Goal: Transaction & Acquisition: Obtain resource

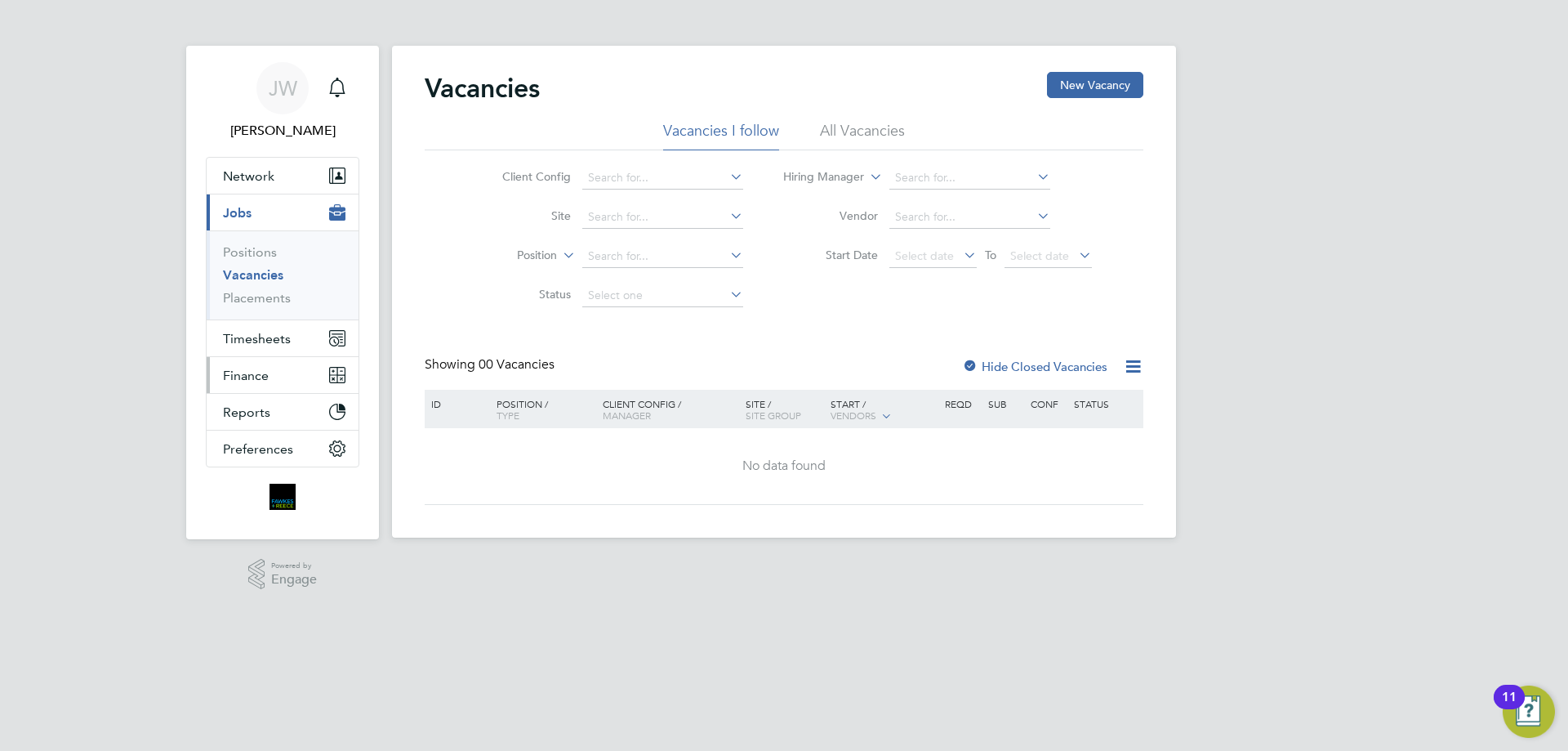
click at [260, 373] on span "Finance" at bounding box center [245, 375] width 46 height 16
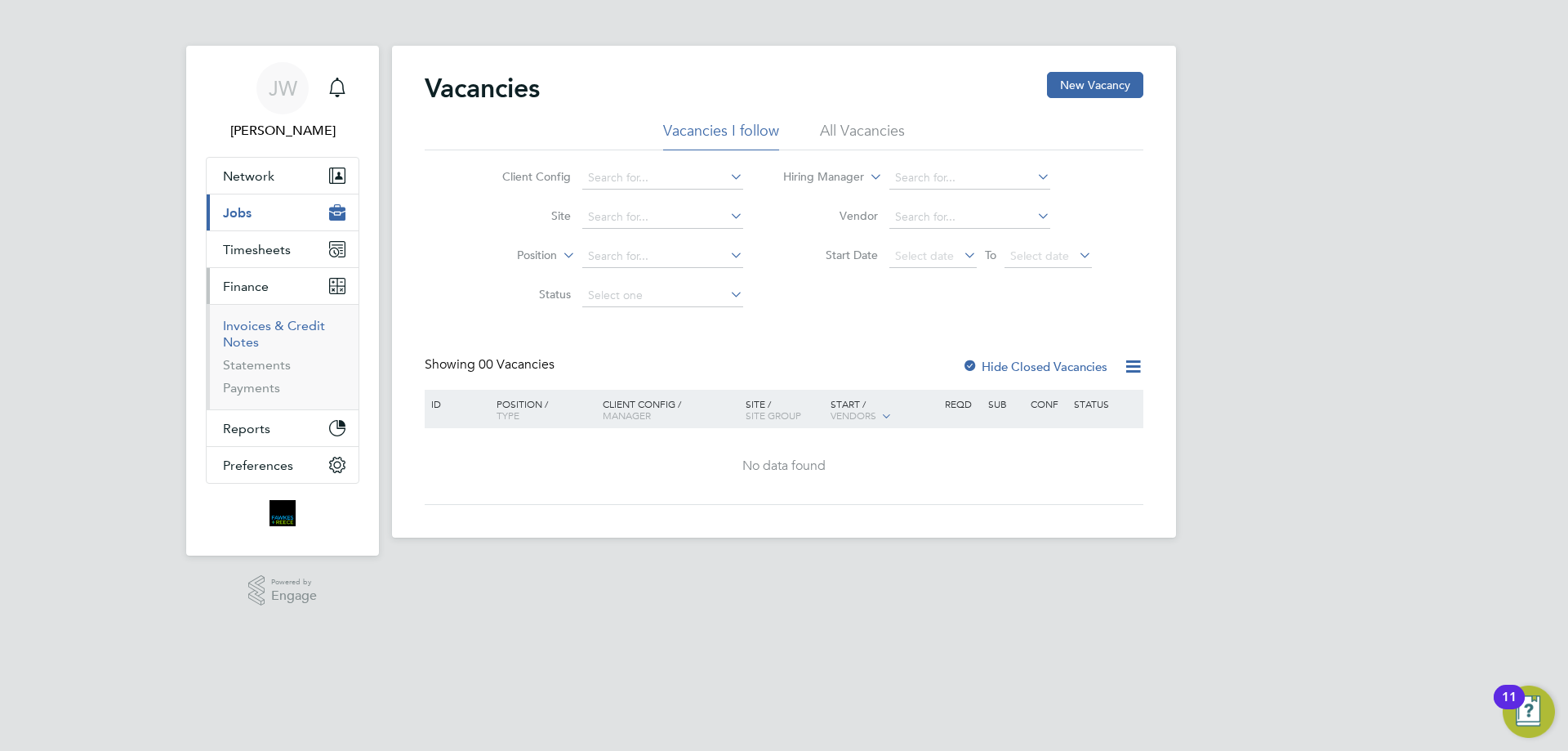
click at [251, 335] on link "Invoices & Credit Notes" at bounding box center [273, 333] width 102 height 32
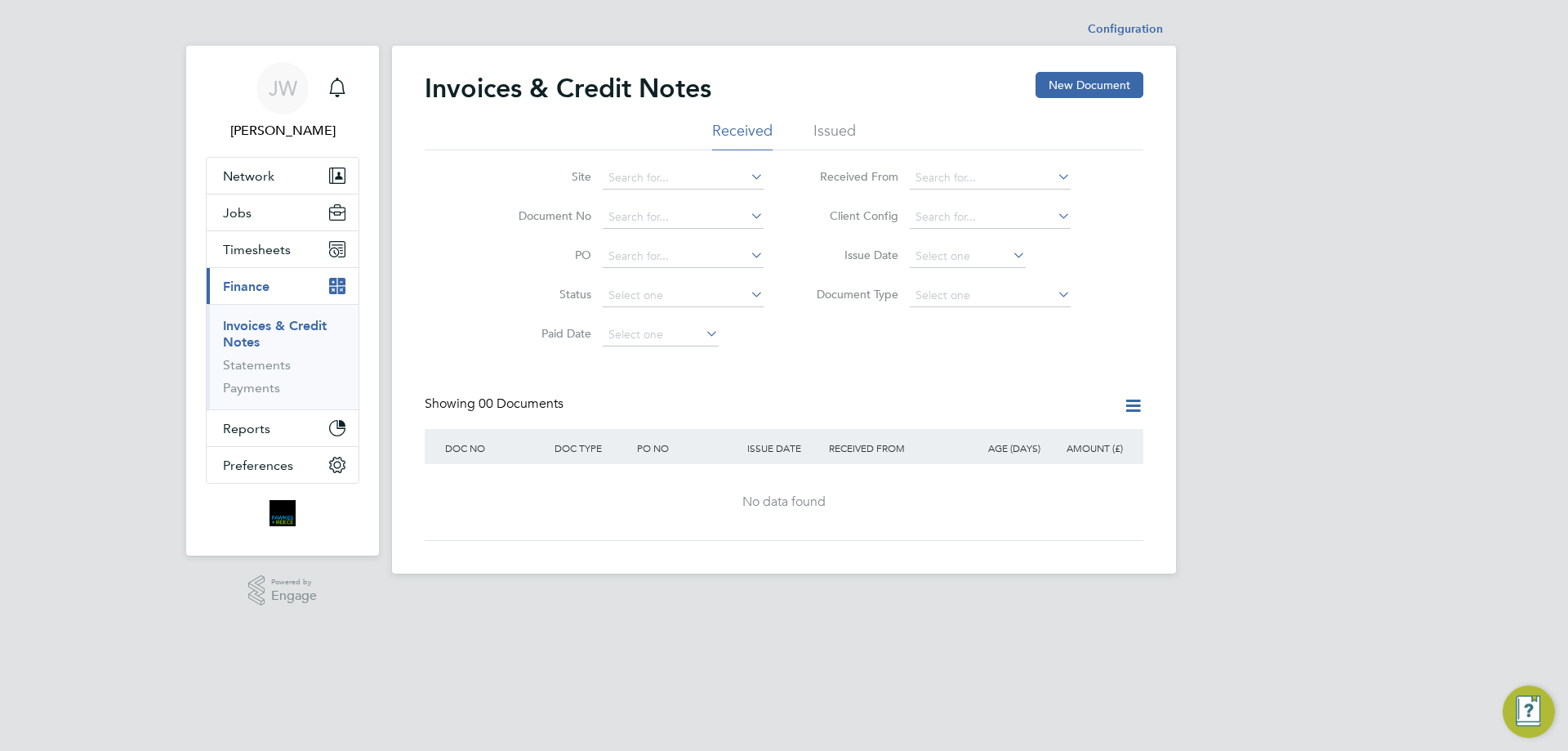
click at [841, 126] on li "Issued" at bounding box center [834, 136] width 43 height 30
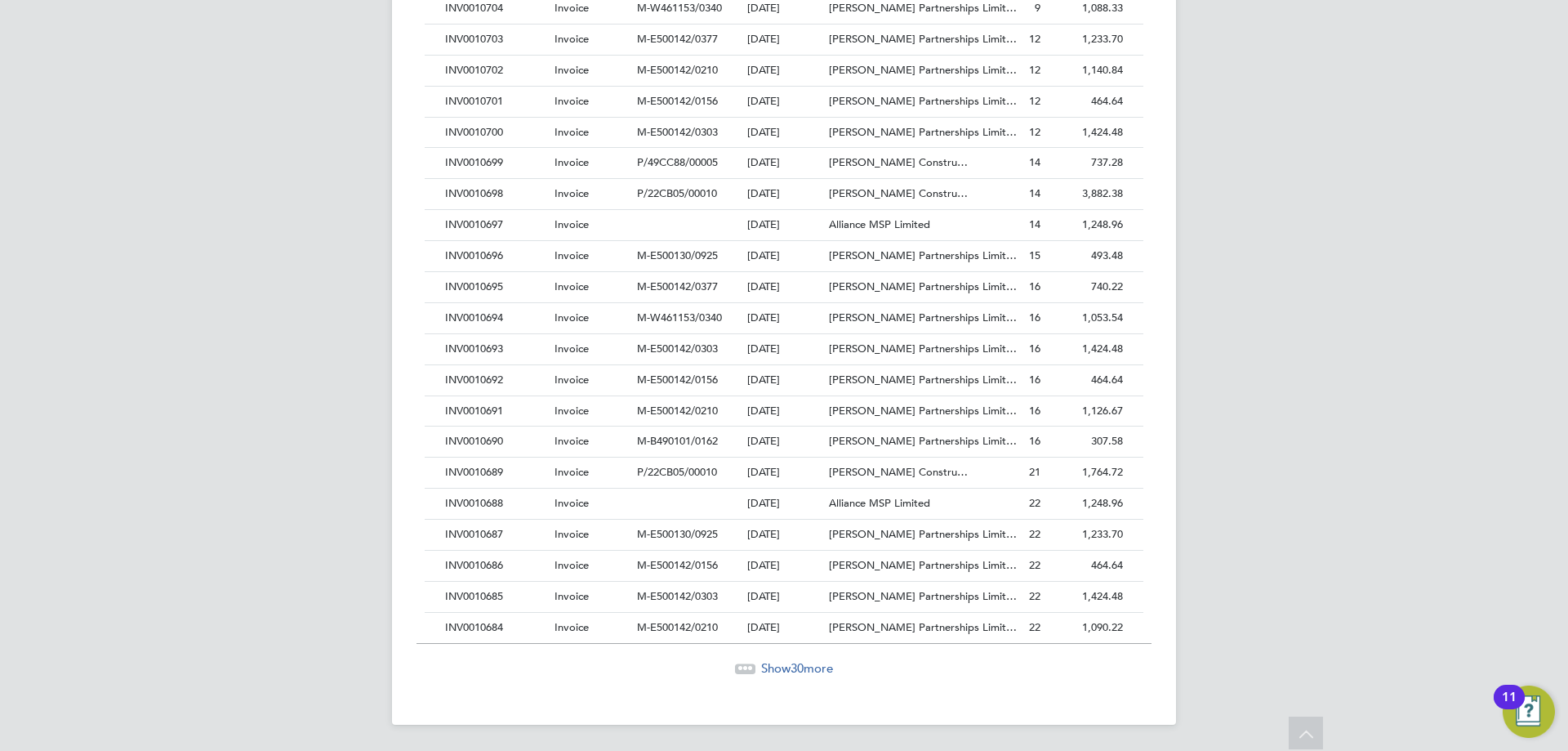
click at [803, 672] on span "30" at bounding box center [797, 667] width 13 height 16
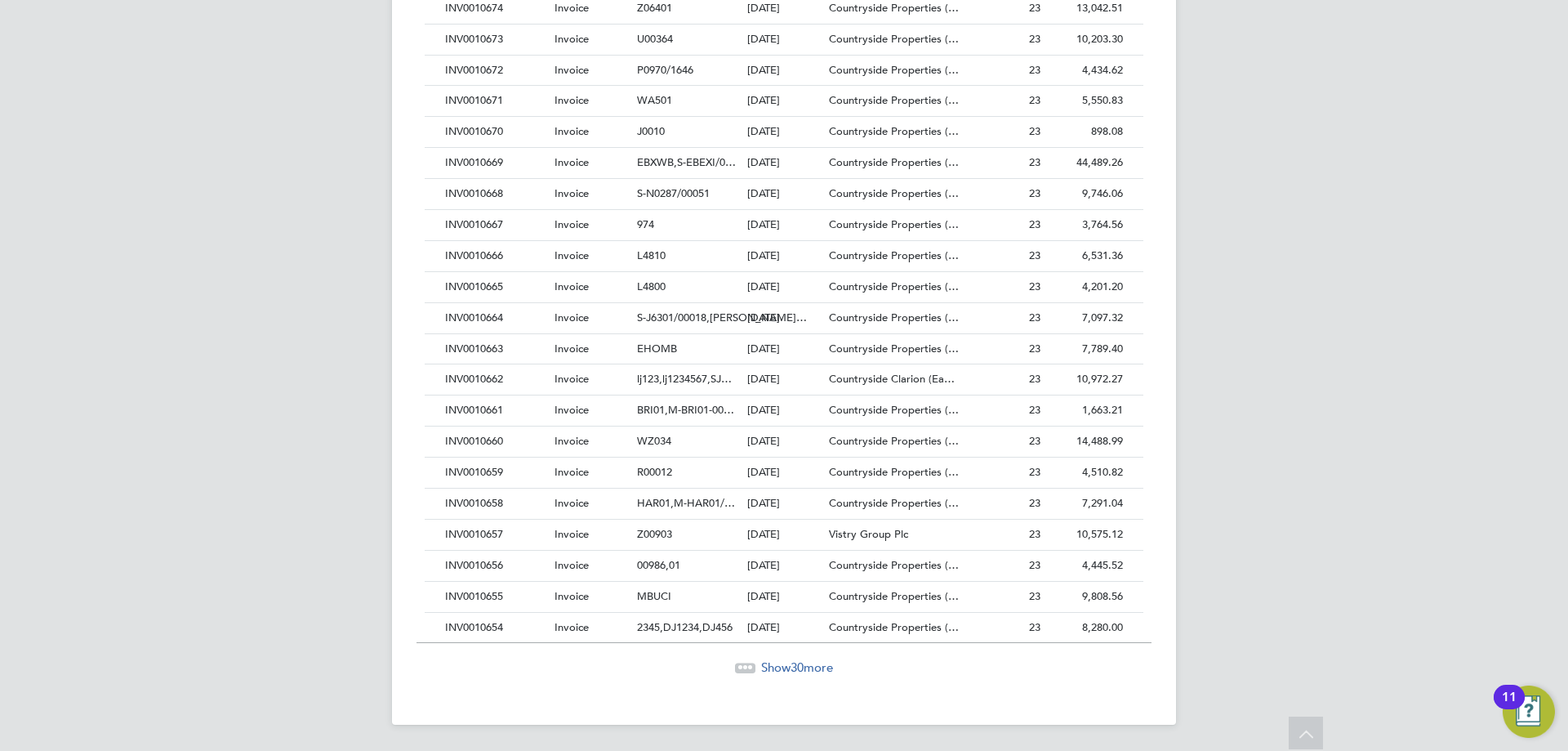
click at [791, 669] on span "30" at bounding box center [797, 667] width 13 height 16
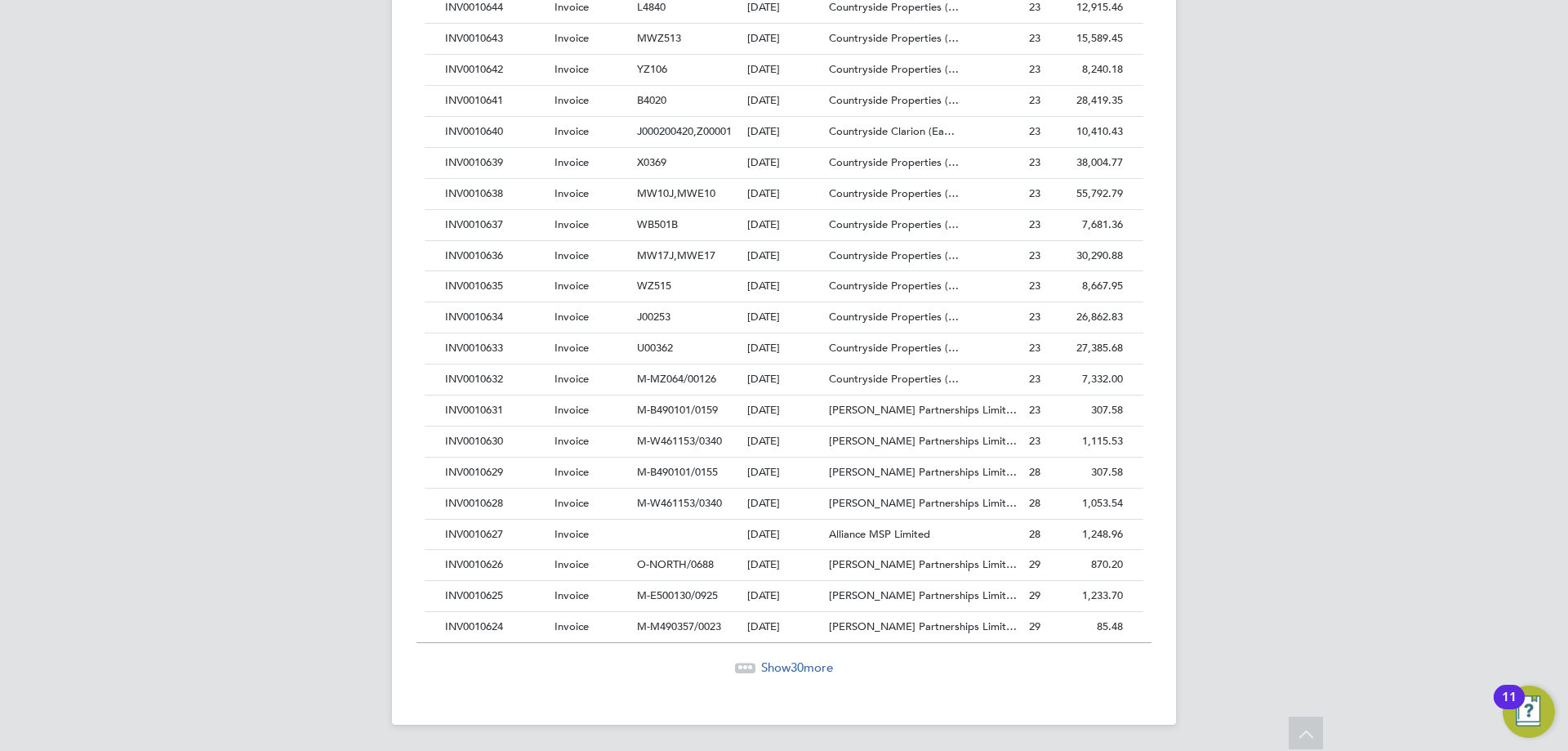
click at [795, 666] on span "30" at bounding box center [797, 667] width 13 height 16
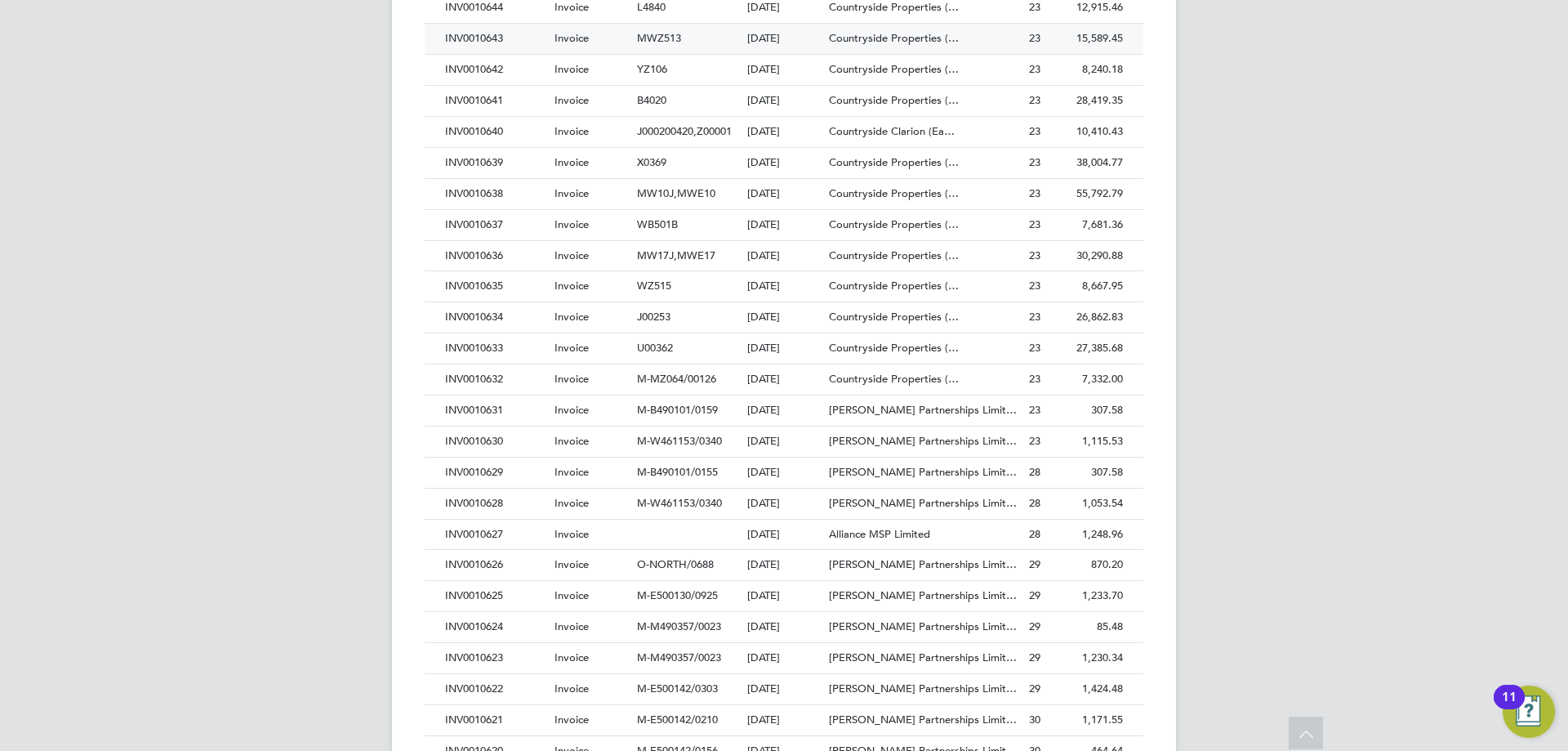
click at [482, 35] on div "INV0010643" at bounding box center [496, 38] width 110 height 30
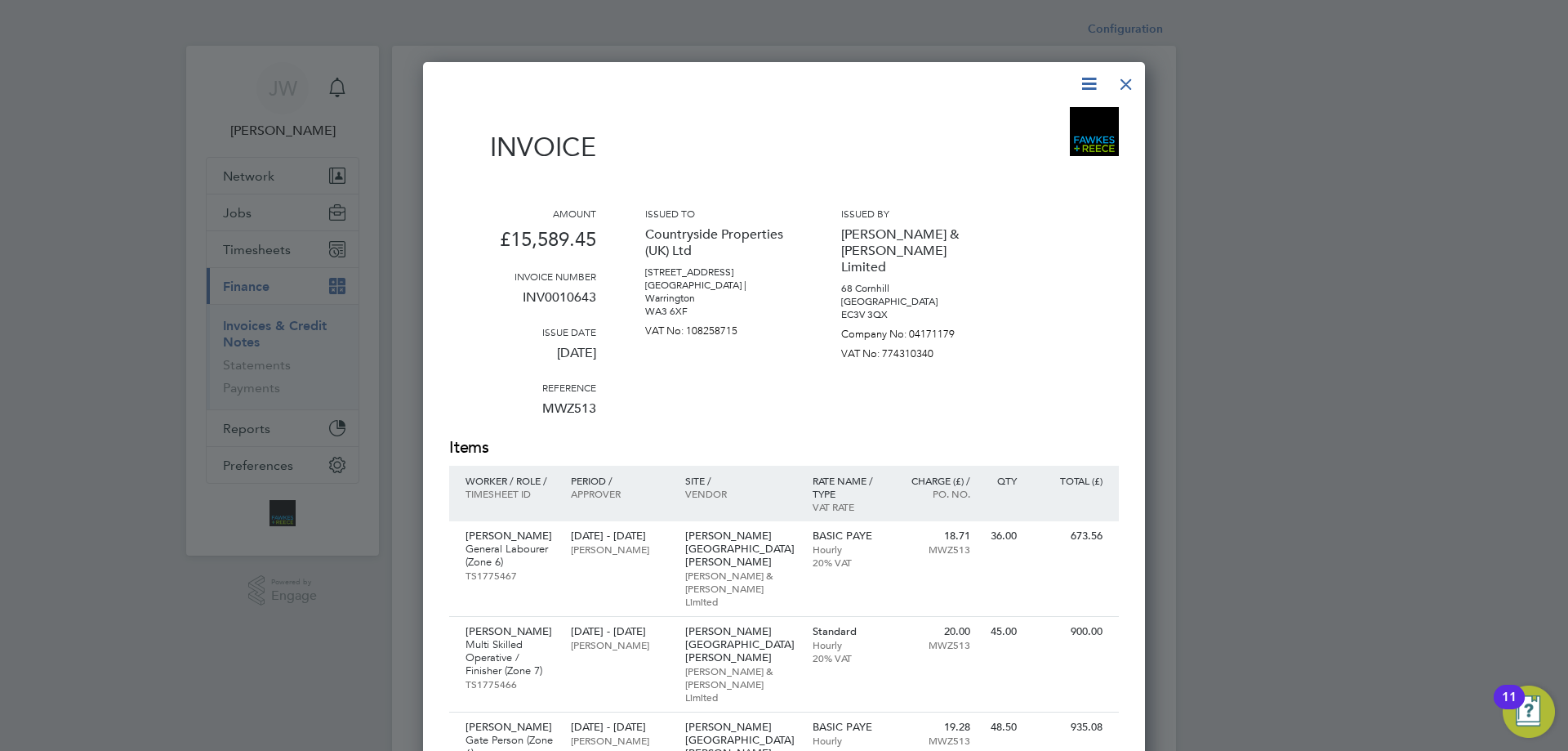
click at [1136, 76] on div at bounding box center [1127, 80] width 30 height 30
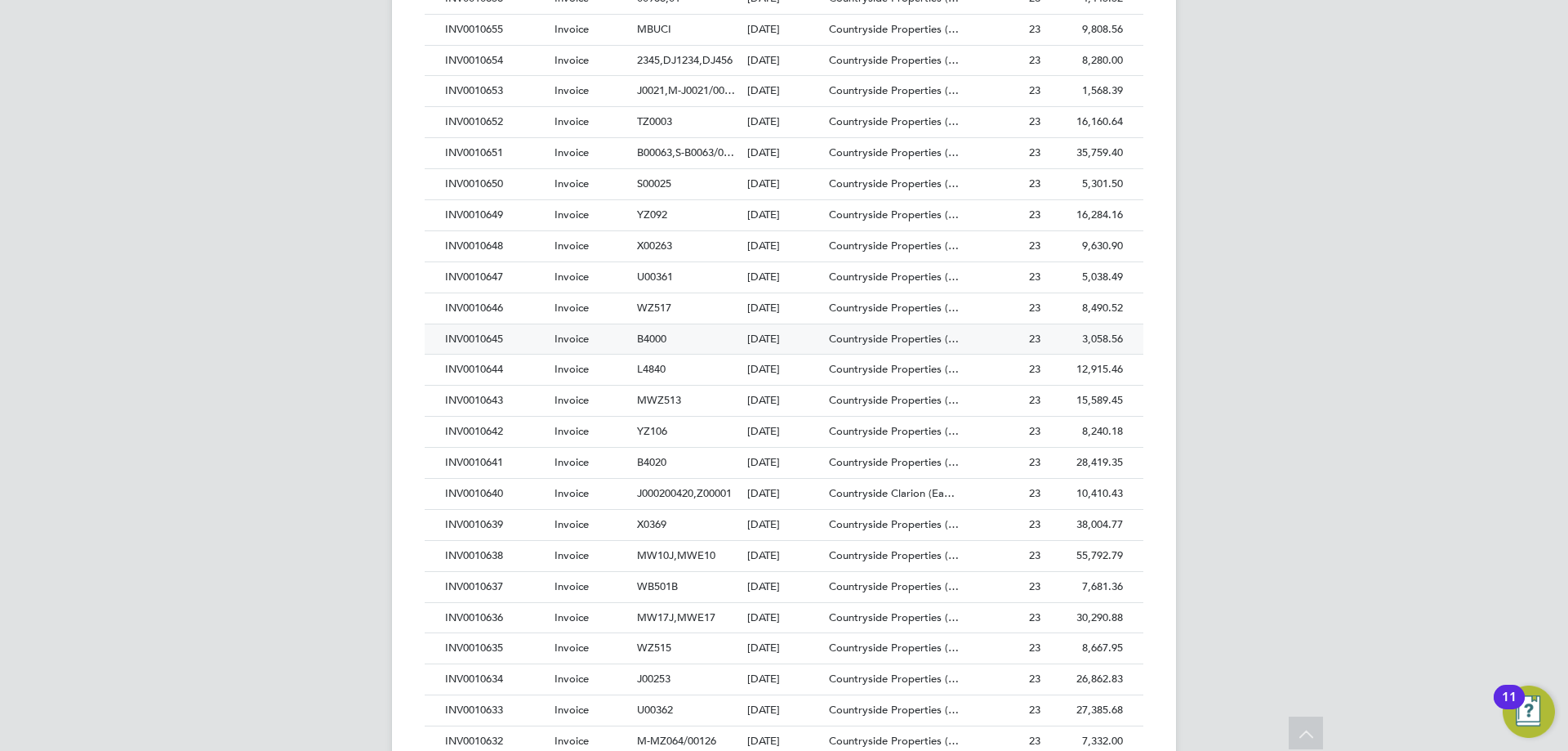
click at [479, 338] on div "INV0010645" at bounding box center [496, 339] width 110 height 30
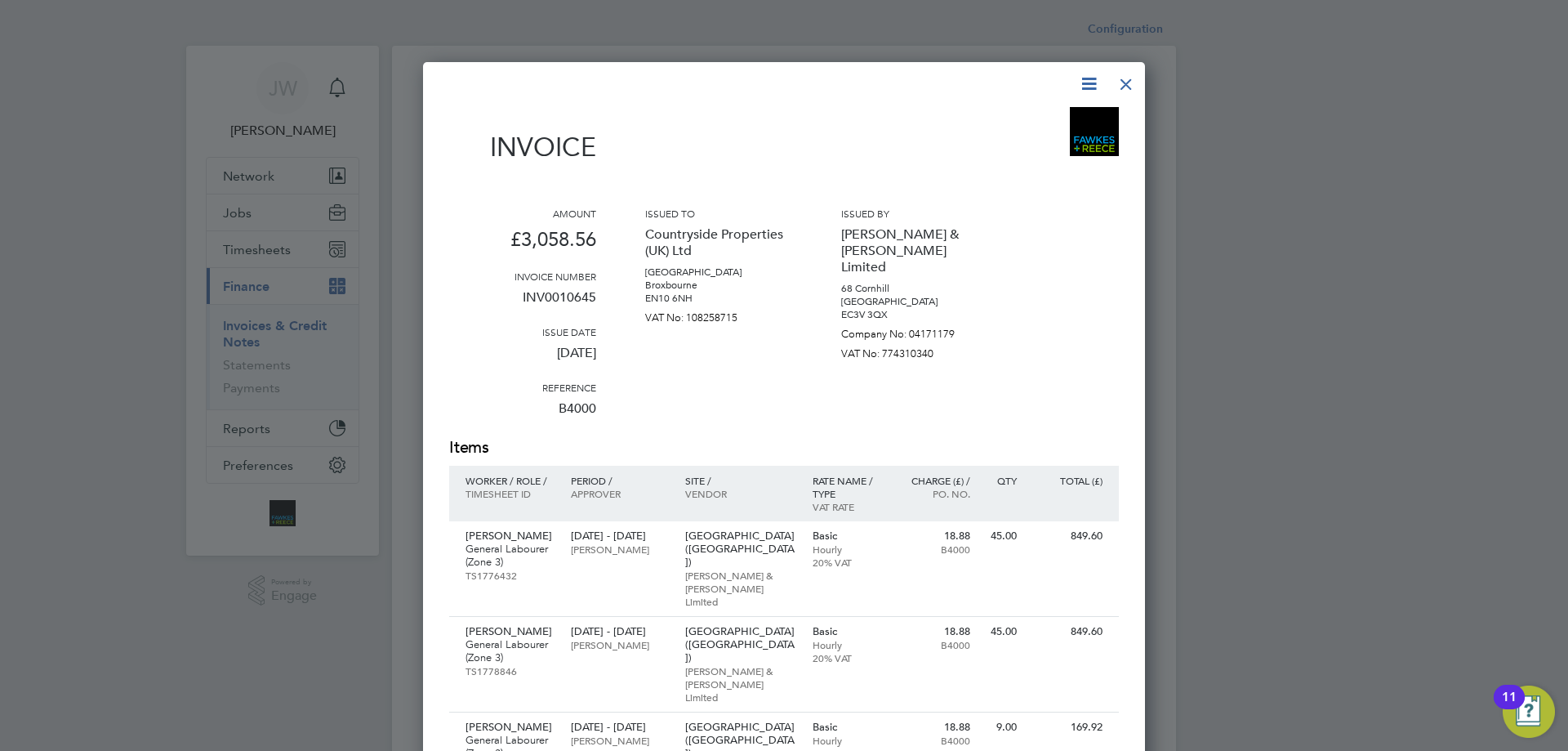
click at [1085, 87] on icon at bounding box center [1089, 83] width 20 height 20
click at [1040, 124] on li "Download Invoice" at bounding box center [1040, 123] width 113 height 23
click at [1122, 84] on div at bounding box center [1127, 80] width 30 height 30
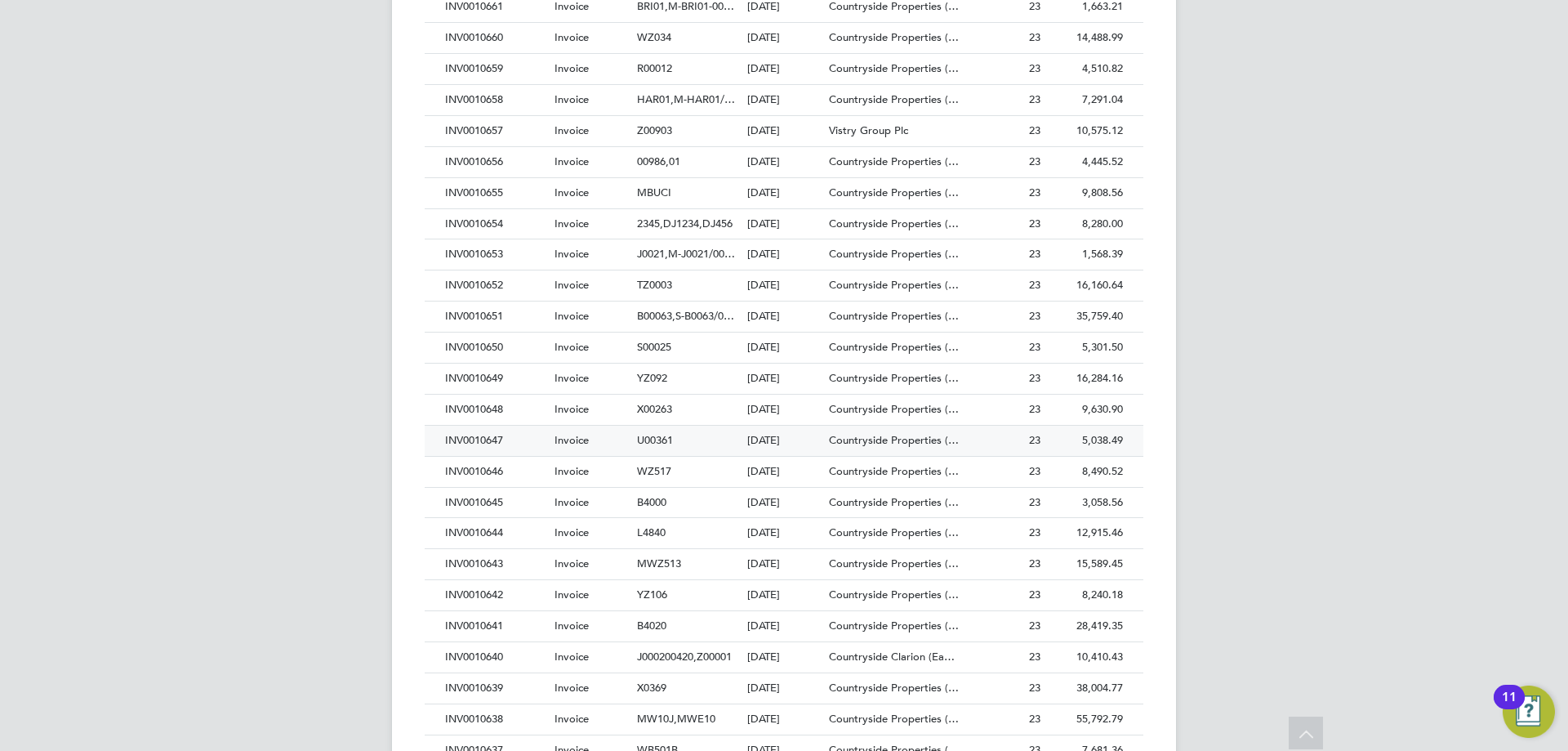
scroll to position [2205, 0]
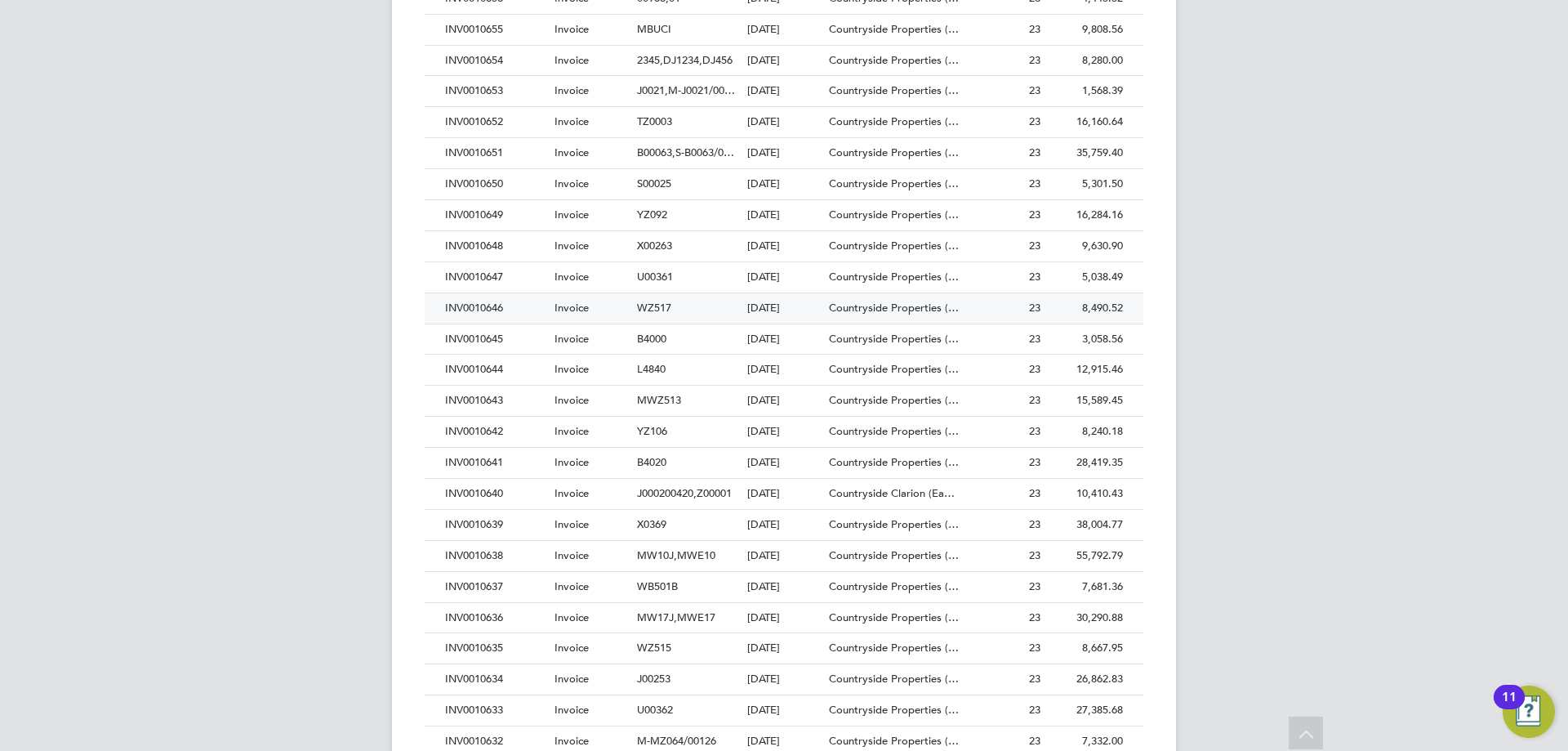
click at [455, 307] on div "INV0010646" at bounding box center [496, 308] width 110 height 30
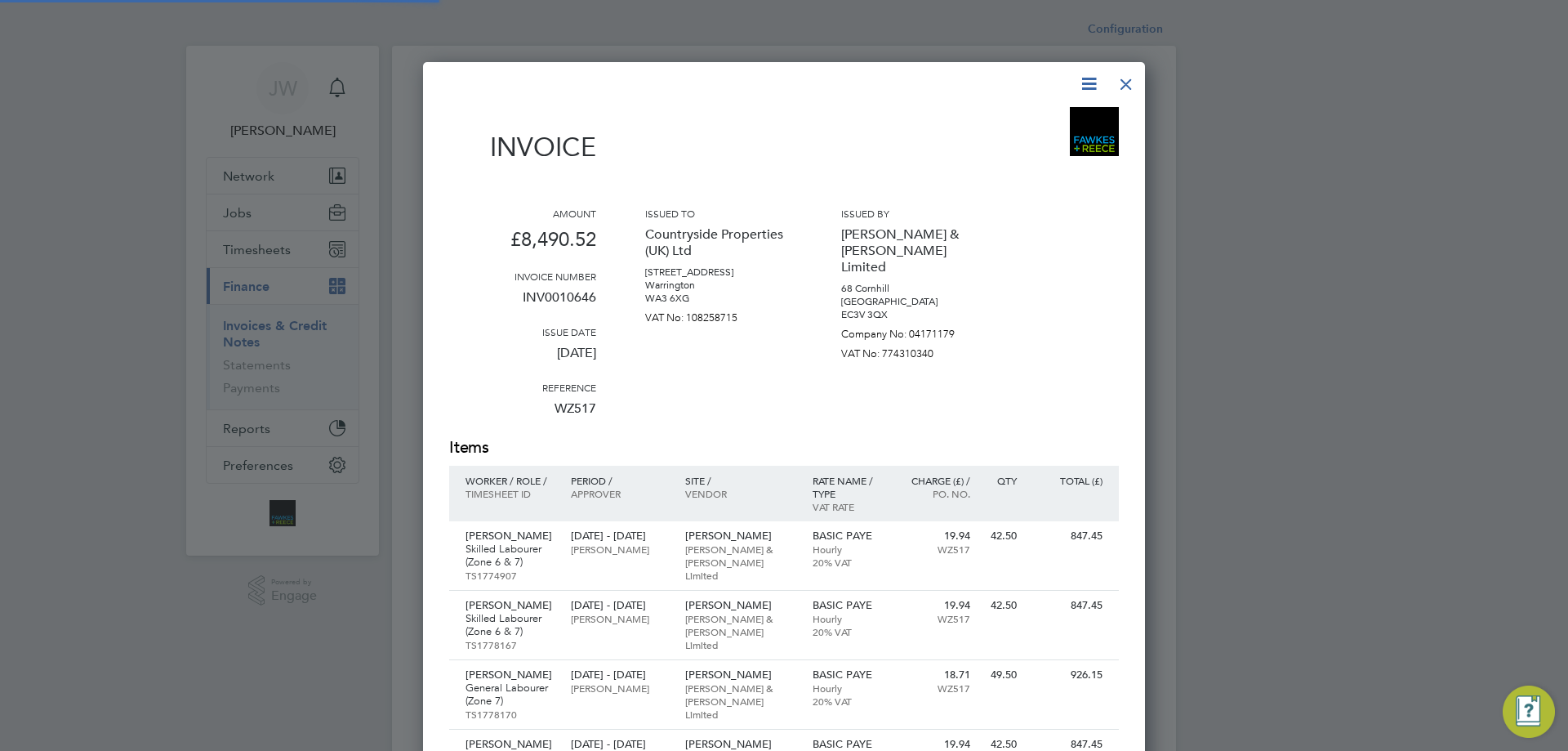
scroll to position [1355, 723]
click at [1089, 83] on icon at bounding box center [1089, 83] width 20 height 20
click at [1016, 121] on li "Download Invoice" at bounding box center [1040, 123] width 113 height 23
click at [1125, 86] on div at bounding box center [1127, 80] width 30 height 30
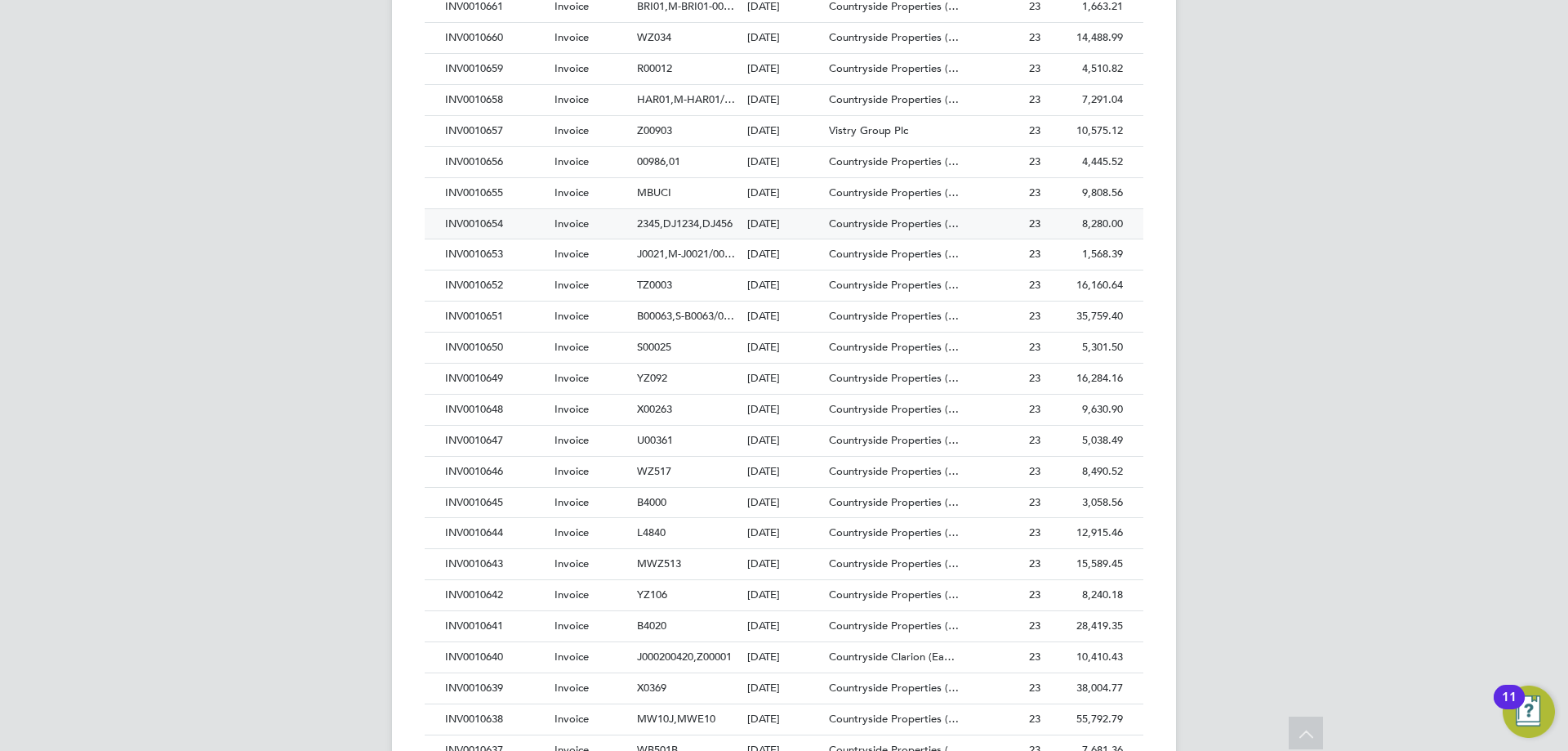
scroll to position [2451, 0]
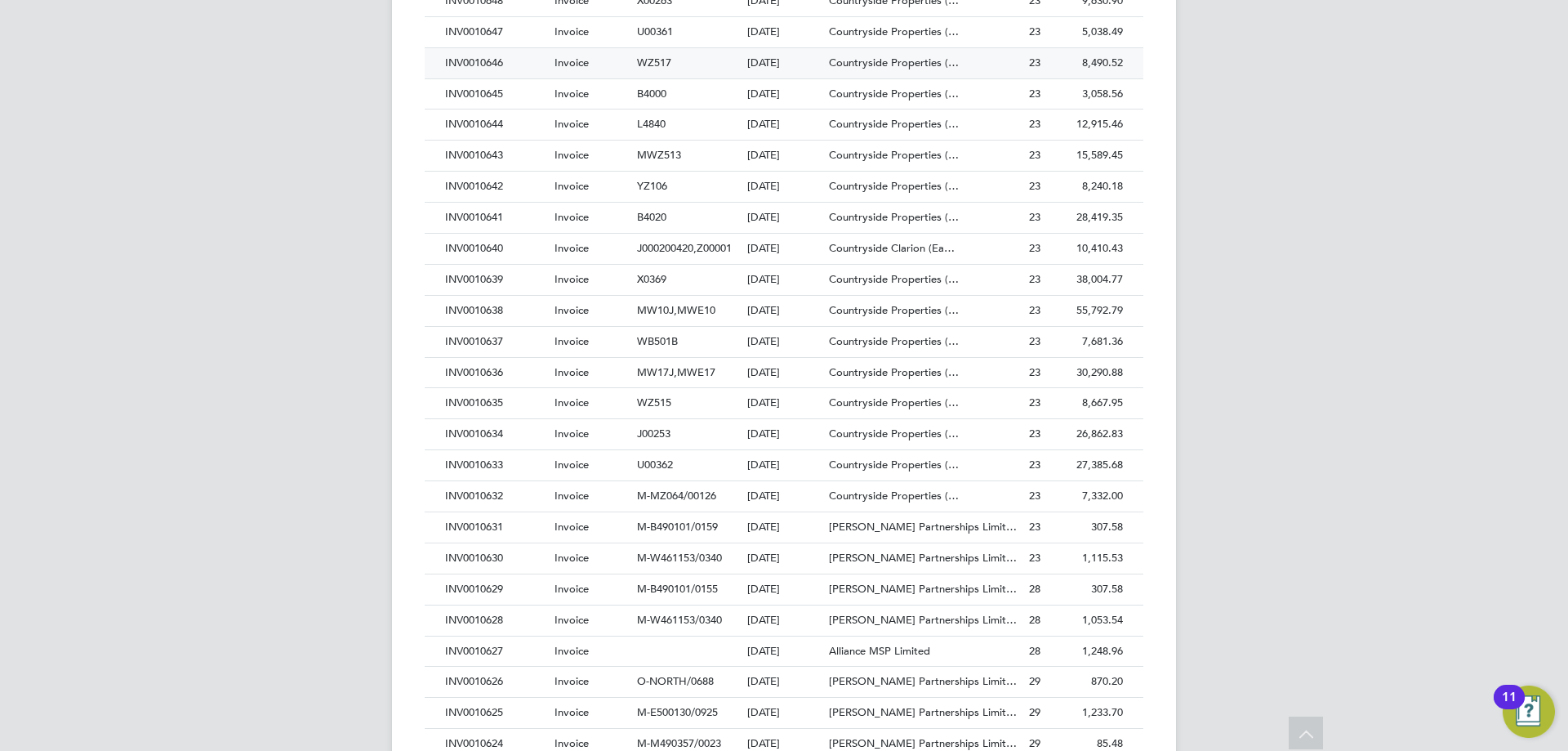
click at [475, 69] on div "INV0010646" at bounding box center [496, 63] width 110 height 30
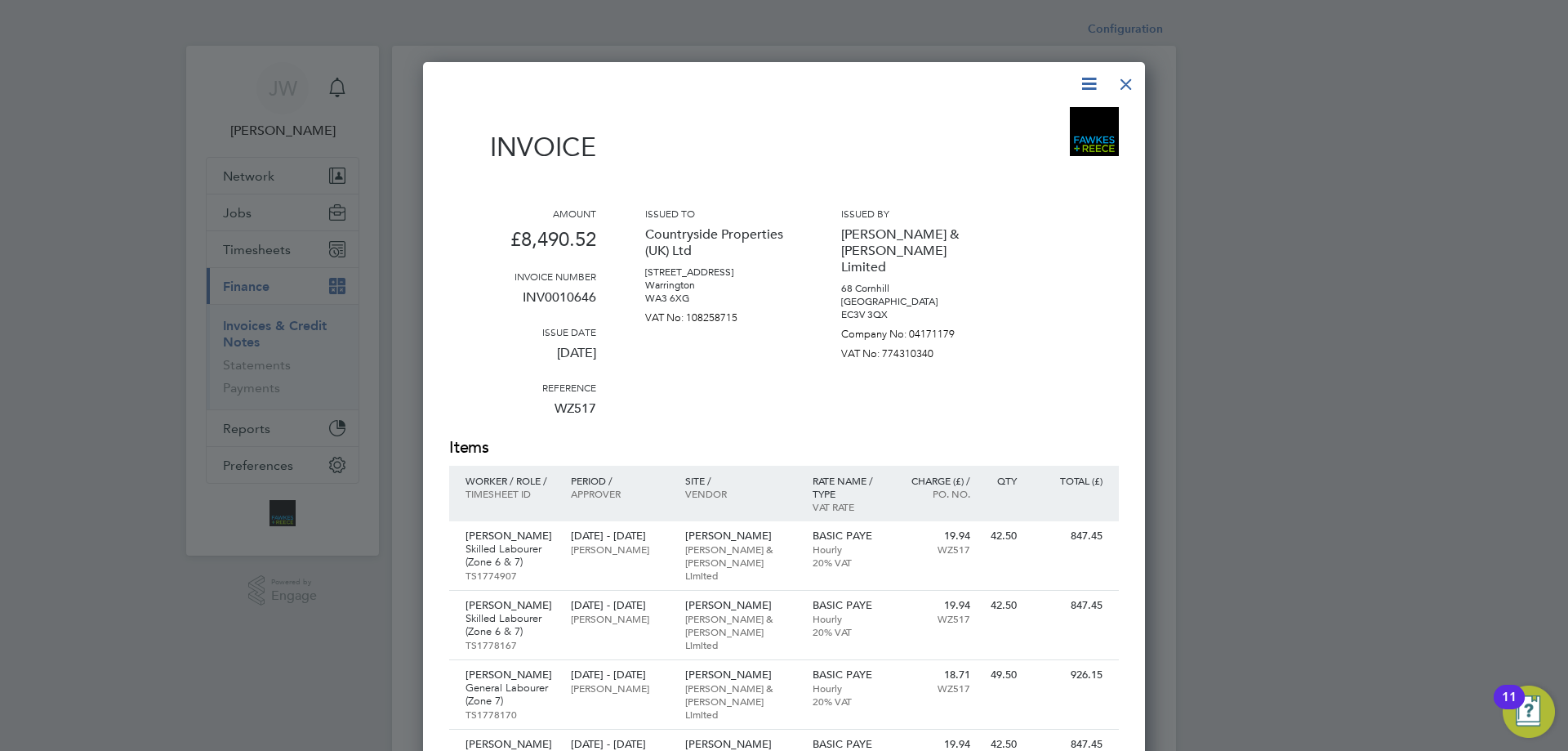
click at [1126, 85] on div at bounding box center [1127, 80] width 30 height 30
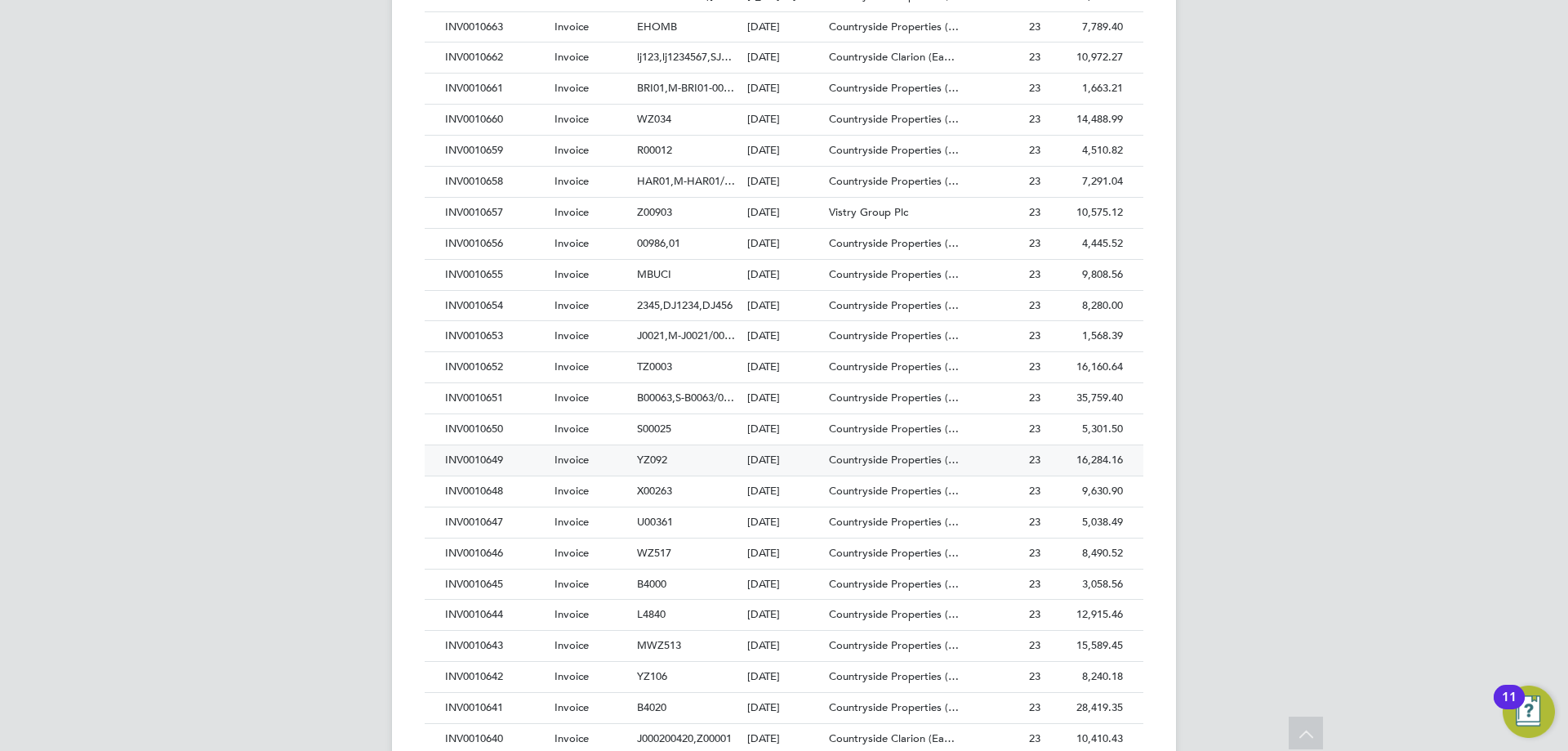
scroll to position [2042, 0]
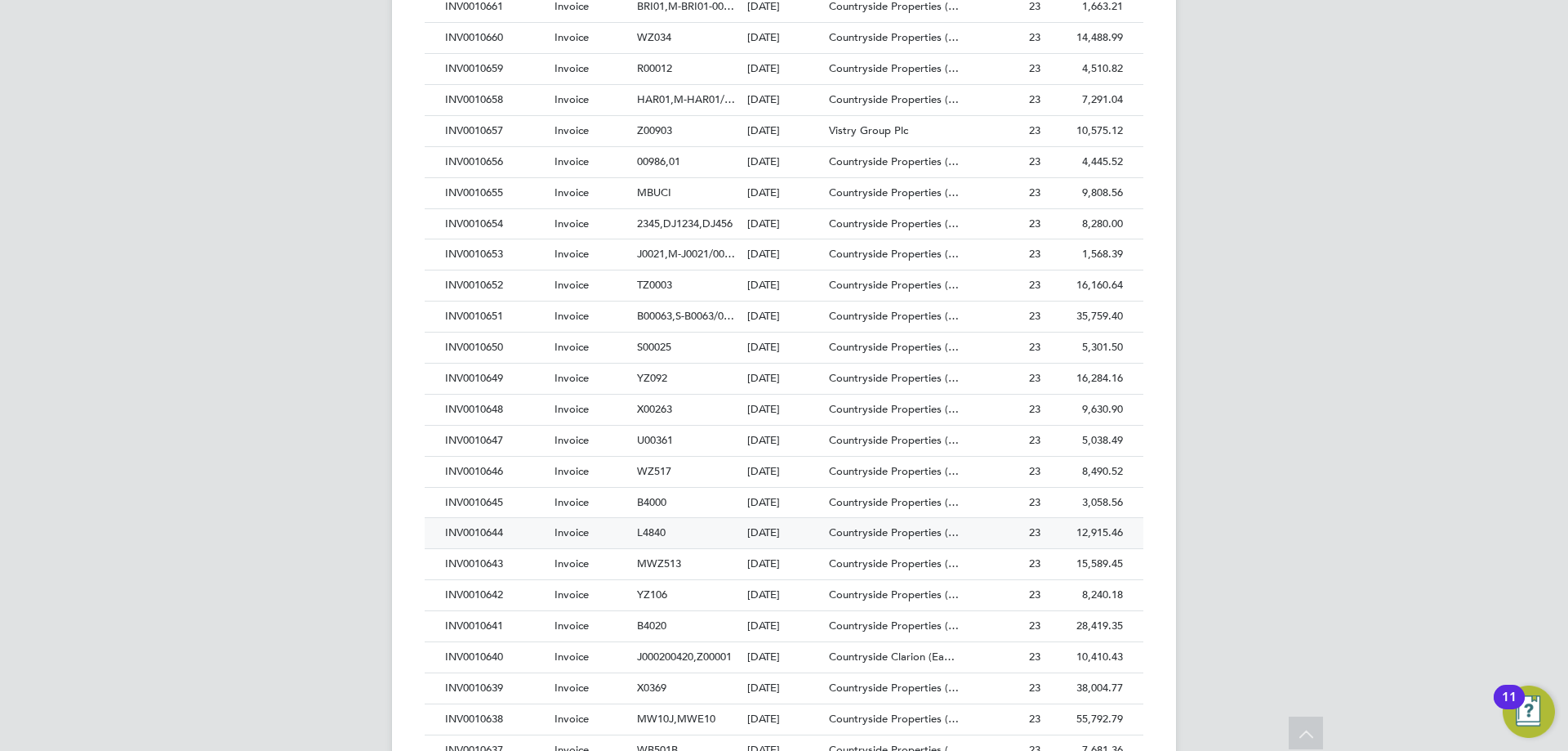
click at [484, 537] on div "INV0010644" at bounding box center [496, 533] width 110 height 30
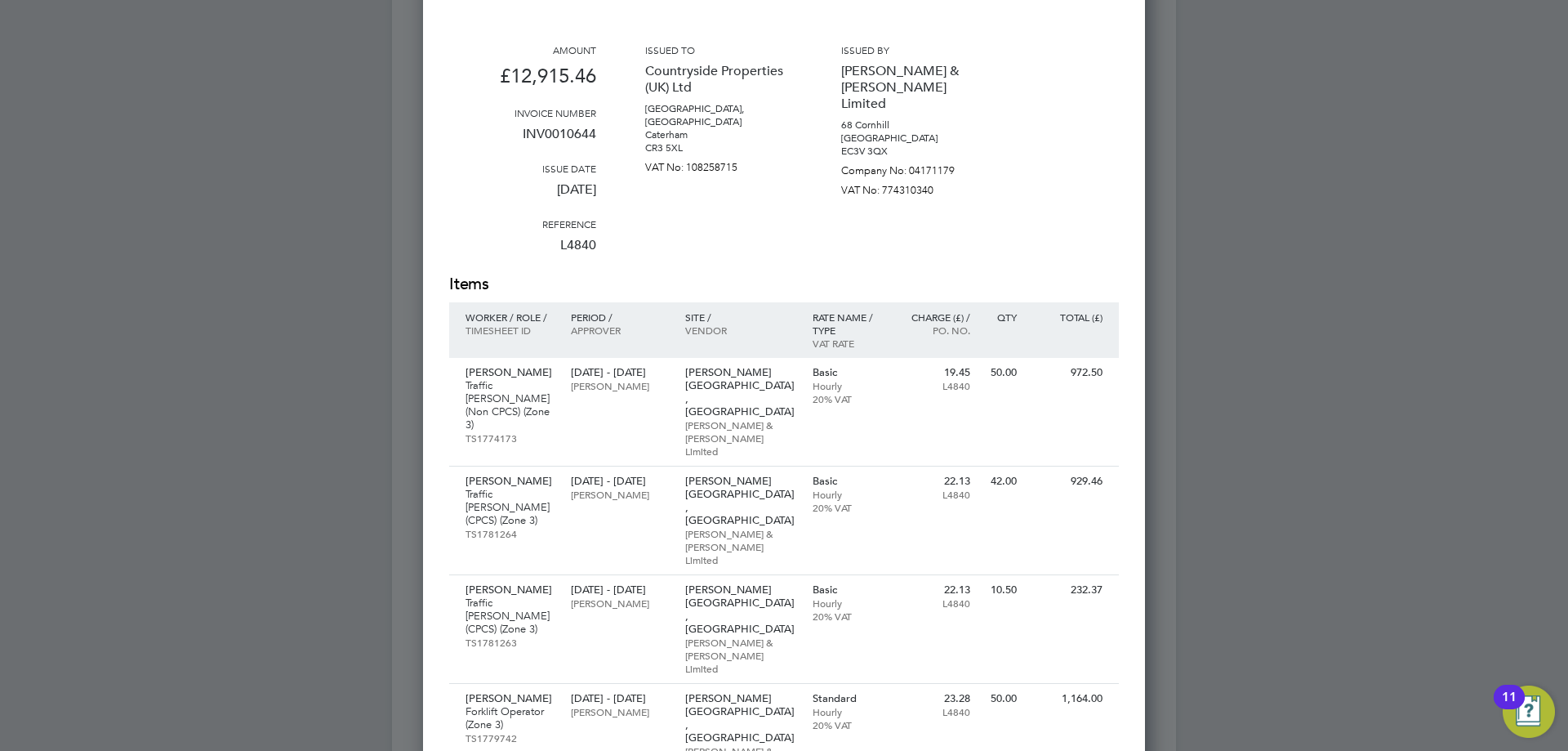
scroll to position [2042, 0]
